Goal: Task Accomplishment & Management: Manage account settings

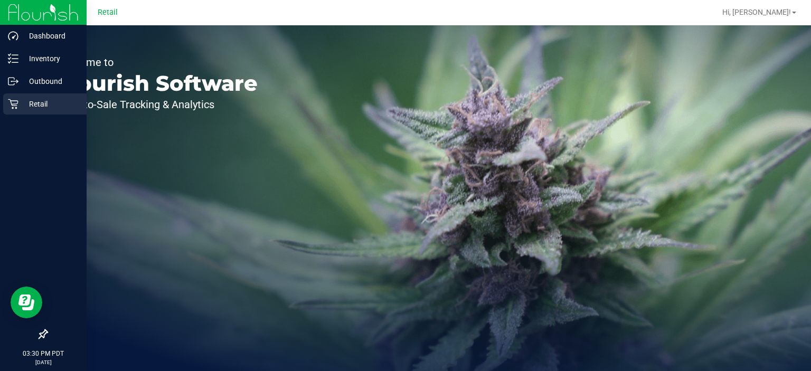
click at [15, 107] on icon at bounding box center [13, 104] width 11 height 11
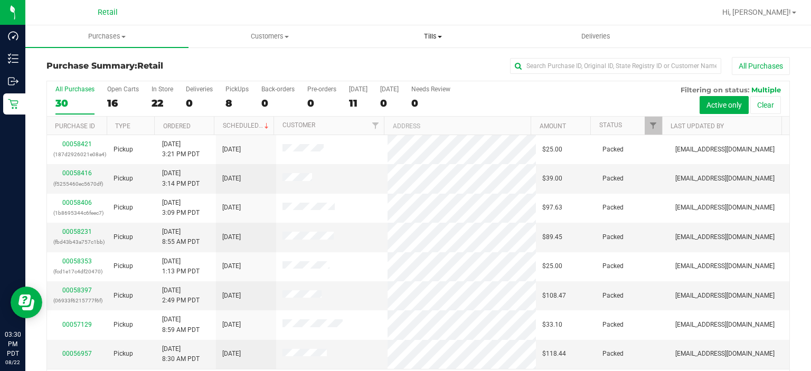
click at [448, 34] on span "Tills" at bounding box center [433, 37] width 162 height 10
click at [412, 62] on span "Manage tills" at bounding box center [386, 63] width 71 height 9
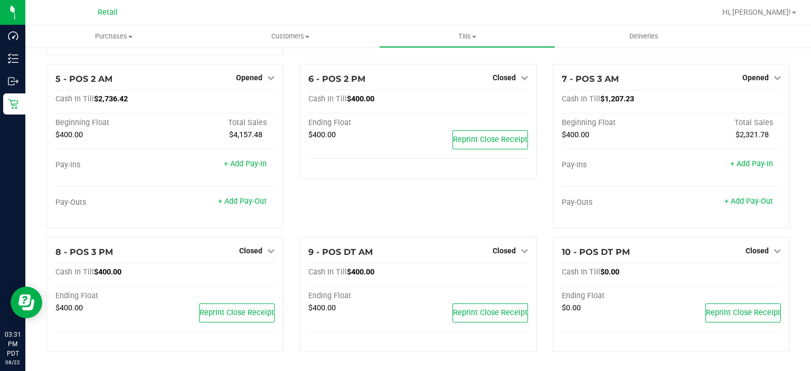
scroll to position [220, 0]
click at [249, 253] on span "Closed" at bounding box center [250, 251] width 23 height 8
click at [247, 274] on link "Open Till" at bounding box center [251, 272] width 28 height 8
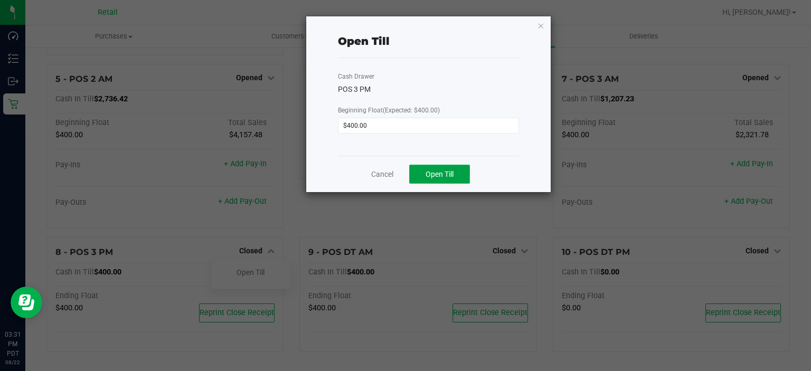
click at [441, 170] on span "Open Till" at bounding box center [439, 174] width 28 height 8
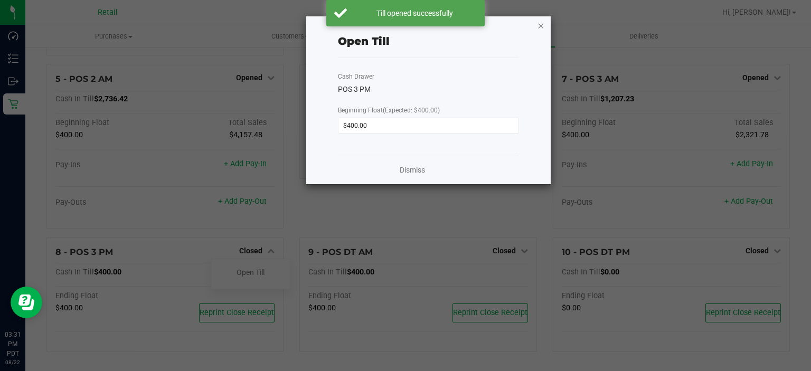
click at [540, 24] on icon "button" at bounding box center [540, 25] width 7 height 13
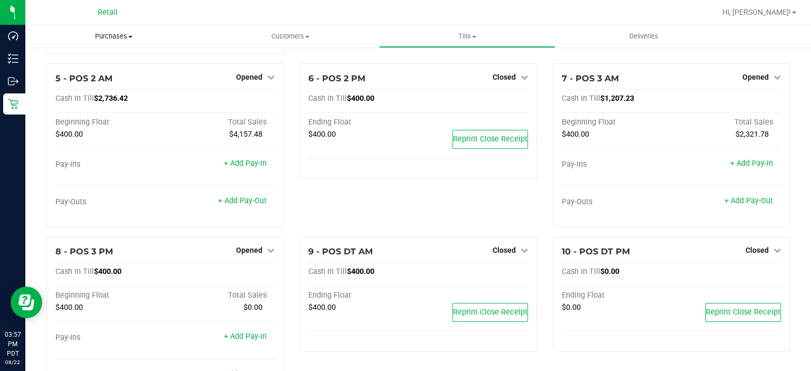
click at [100, 42] on uib-tab-heading "Purchases Summary of purchases Fulfillment All purchases" at bounding box center [113, 36] width 177 height 22
click at [55, 62] on span "Summary of purchases" at bounding box center [79, 63] width 108 height 9
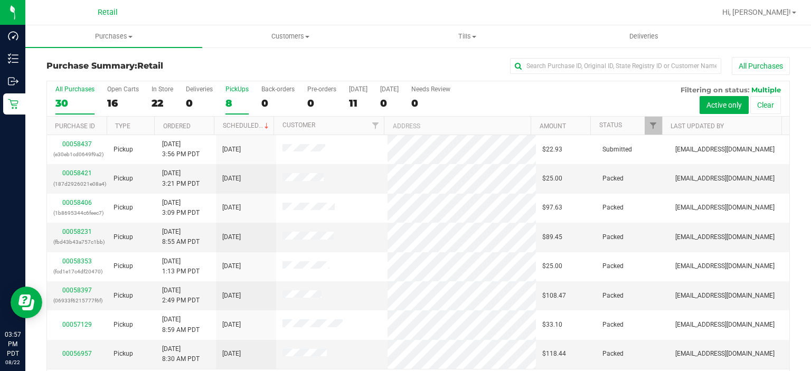
click at [233, 92] on div "PickUps" at bounding box center [236, 89] width 23 height 7
click at [0, 0] on input "PickUps 8" at bounding box center [0, 0] width 0 height 0
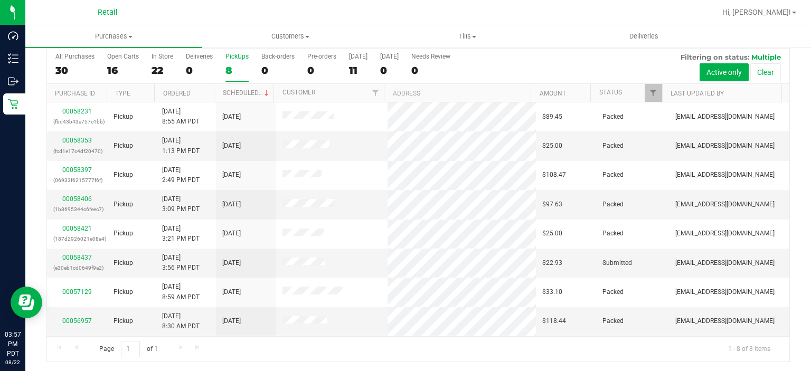
scroll to position [32, 0]
